Goal: Task Accomplishment & Management: Manage account settings

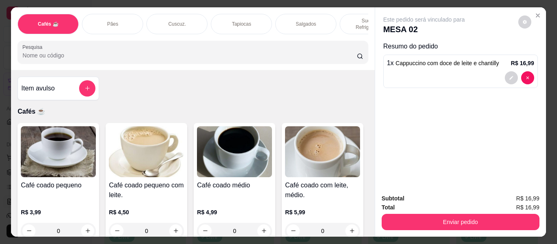
scroll to position [1057, 0]
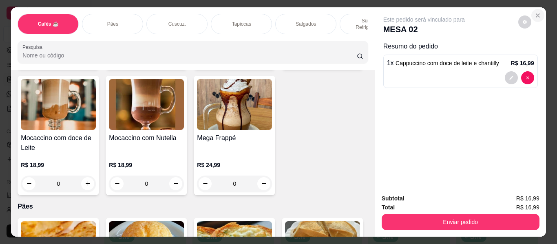
click at [536, 12] on icon "Close" at bounding box center [538, 15] width 7 height 7
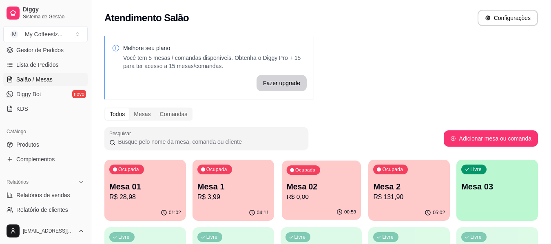
click at [325, 197] on p "R$ 0,00" at bounding box center [321, 197] width 70 height 9
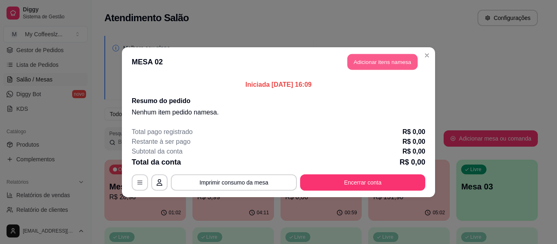
click at [376, 63] on button "Adicionar itens na mesa" at bounding box center [383, 62] width 70 height 16
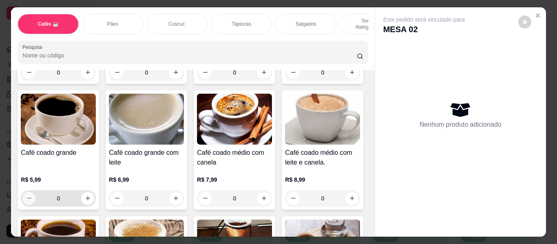
scroll to position [163, 0]
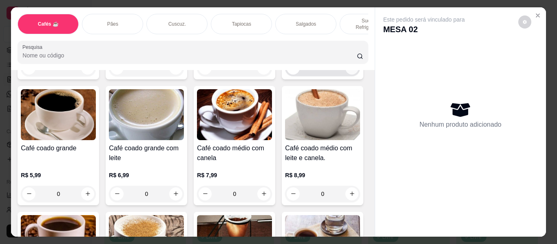
click at [349, 71] on icon "increase-product-quantity" at bounding box center [352, 68] width 6 height 6
type input "1"
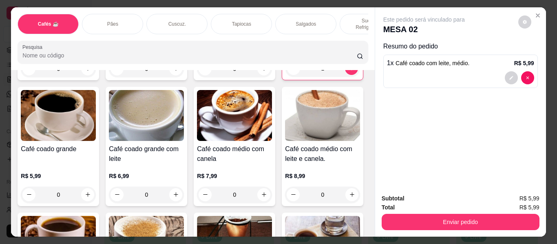
click at [191, 14] on div "Cuscuz." at bounding box center [176, 24] width 61 height 20
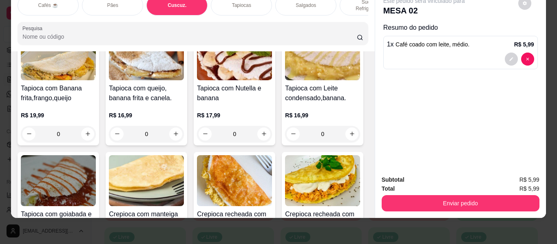
scroll to position [2200, 0]
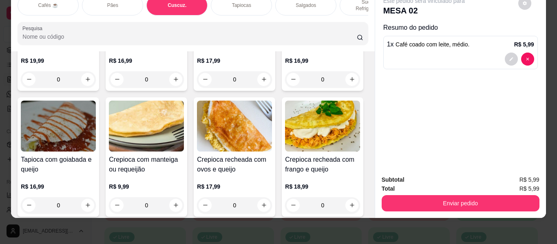
type input "1"
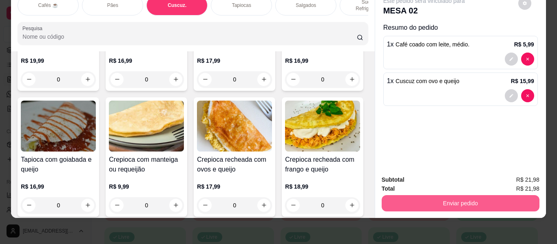
click at [420, 195] on button "Enviar pedido" at bounding box center [461, 203] width 158 height 16
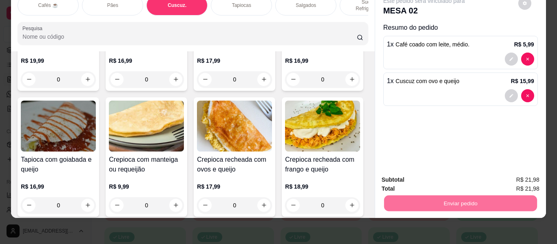
click at [456, 173] on button "Registrar cliente" at bounding box center [464, 176] width 52 height 15
click at [462, 196] on button "Enviar pedido" at bounding box center [460, 204] width 153 height 16
click at [510, 171] on button "Enviar pedido" at bounding box center [518, 176] width 45 height 15
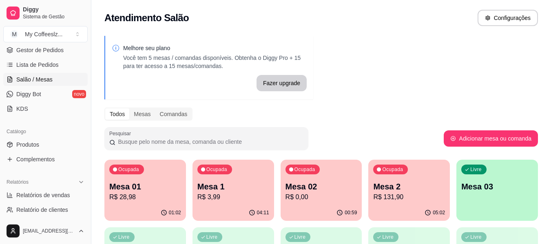
click at [167, 189] on p "Mesa 01" at bounding box center [145, 186] width 72 height 11
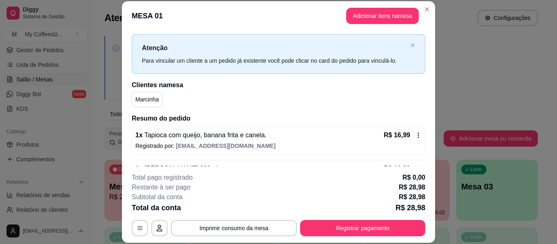
scroll to position [0, 0]
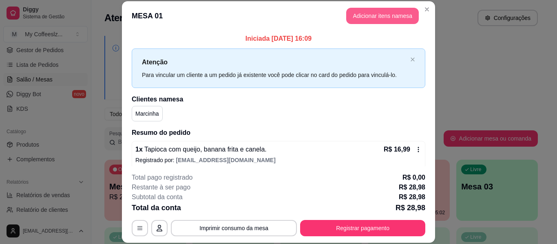
click at [376, 18] on button "Adicionar itens na mesa" at bounding box center [382, 16] width 73 height 16
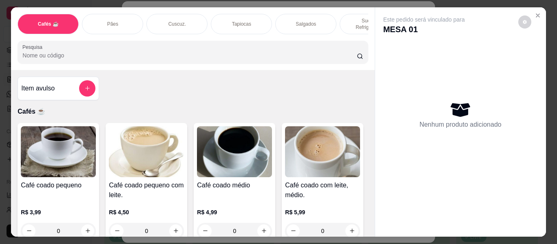
click at [114, 21] on p "Pães" at bounding box center [112, 24] width 11 height 7
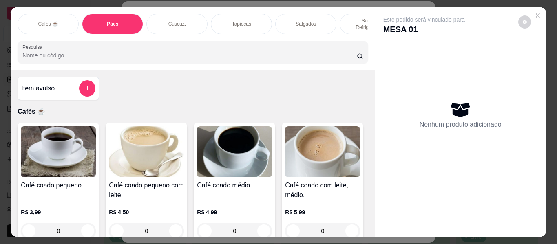
scroll to position [22, 0]
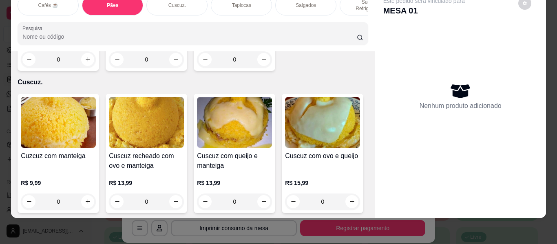
type input "1"
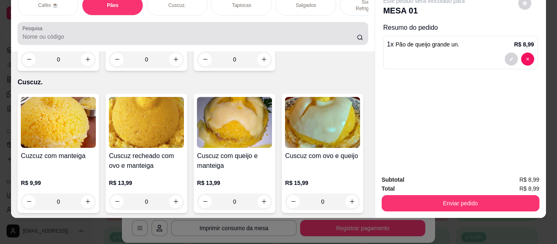
scroll to position [0, 0]
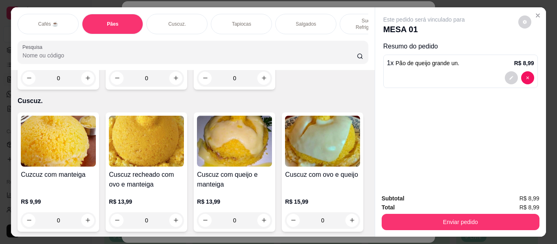
click at [247, 21] on p "Tapiocas" at bounding box center [241, 24] width 19 height 7
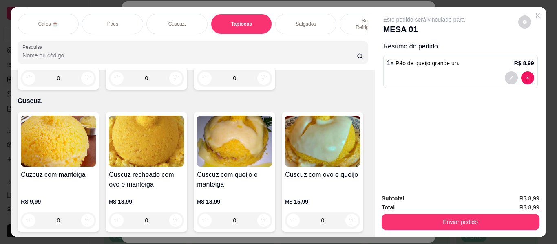
scroll to position [22, 0]
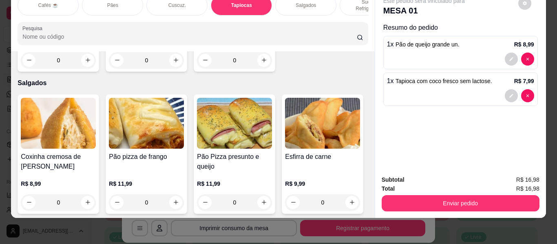
type input "2"
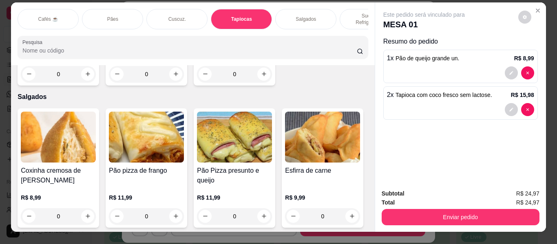
scroll to position [0, 0]
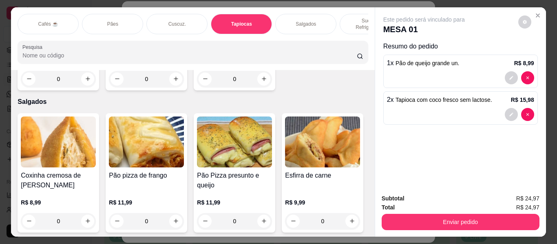
click at [63, 17] on div "Cafés ☕" at bounding box center [48, 24] width 61 height 20
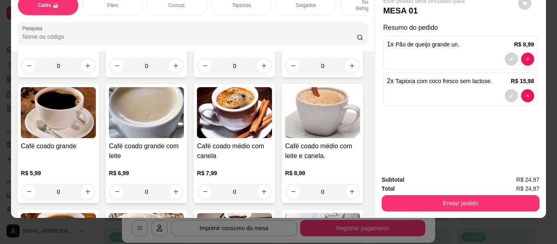
scroll to position [159, 0]
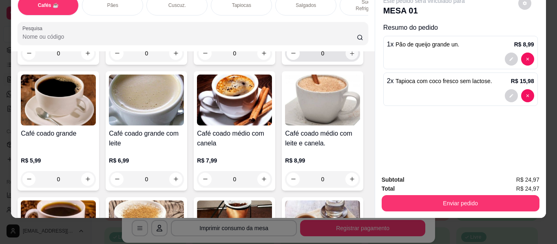
click at [349, 57] on icon "increase-product-quantity" at bounding box center [352, 54] width 6 height 6
type input "1"
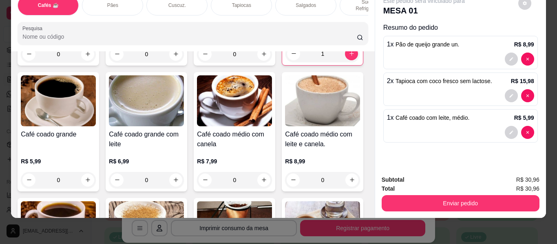
scroll to position [0, 0]
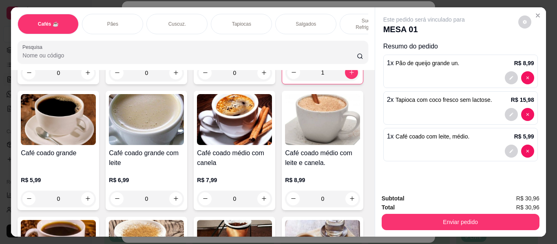
click at [353, 18] on p "Sucos e Refrigerantes" at bounding box center [370, 24] width 47 height 13
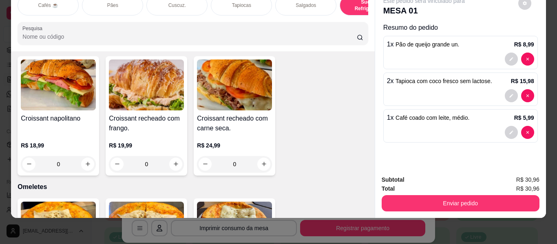
type input "1"
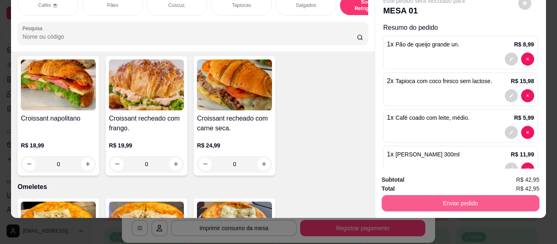
click at [400, 195] on button "Enviar pedido" at bounding box center [461, 203] width 158 height 16
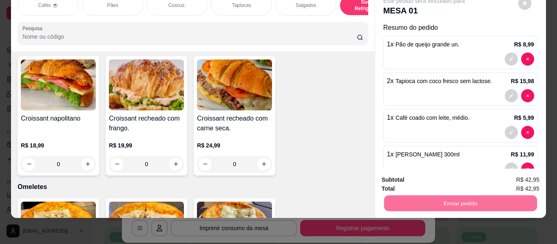
click at [518, 179] on button "Enviar pedido" at bounding box center [518, 177] width 45 height 15
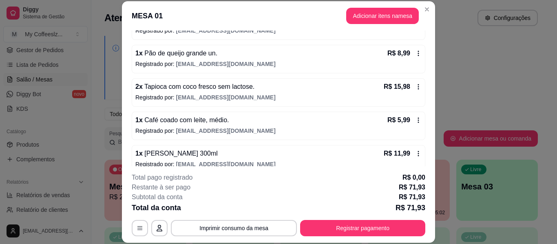
scroll to position [174, 0]
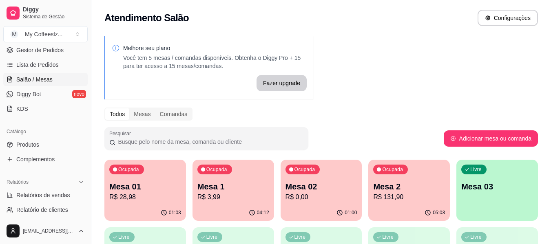
click at [335, 202] on p "R$ 0,00" at bounding box center [322, 198] width 72 height 10
click at [244, 182] on p "Mesa 1" at bounding box center [233, 186] width 72 height 11
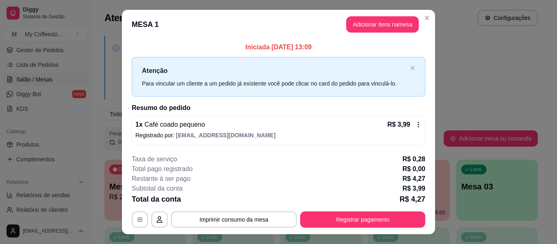
scroll to position [16, 0]
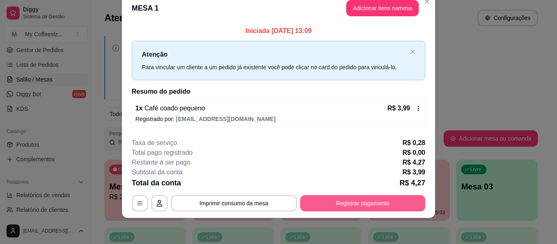
click at [352, 204] on button "Registrar pagamento" at bounding box center [362, 203] width 125 height 16
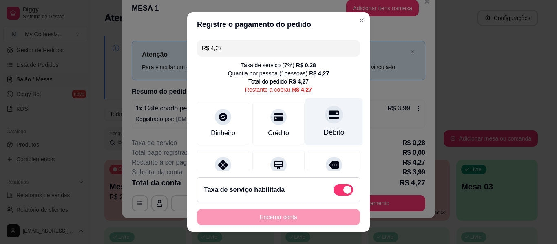
click at [329, 126] on div "Débito" at bounding box center [335, 122] width 58 height 48
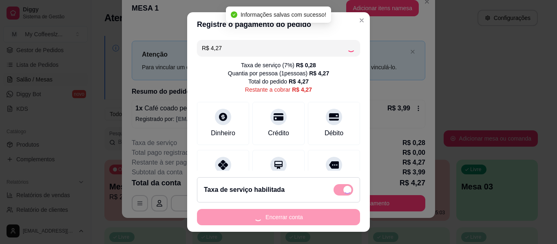
type input "R$ 0,00"
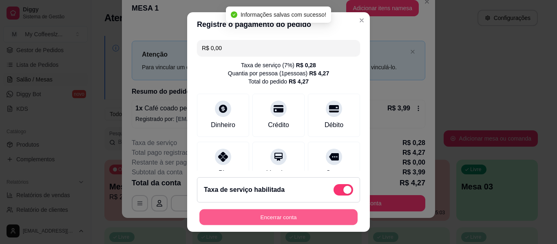
click at [285, 217] on button "Encerrar conta" at bounding box center [279, 218] width 158 height 16
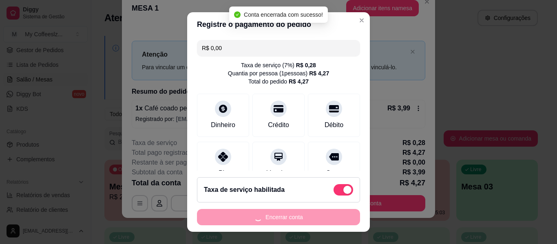
scroll to position [0, 0]
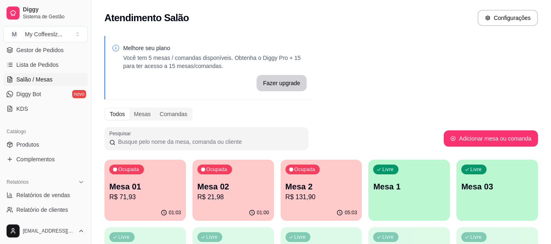
click at [226, 191] on p "Mesa 02" at bounding box center [233, 186] width 72 height 11
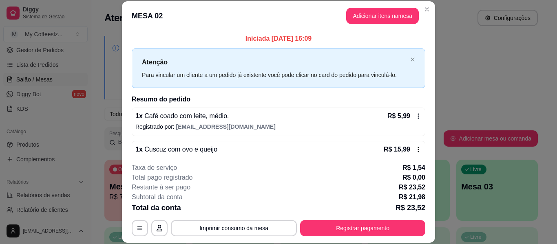
scroll to position [16, 0]
